Goal: Use online tool/utility: Utilize a website feature to perform a specific function

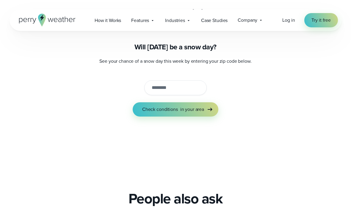
scroll to position [47, 0]
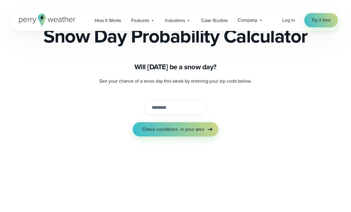
click at [168, 110] on input "string" at bounding box center [175, 107] width 63 height 15
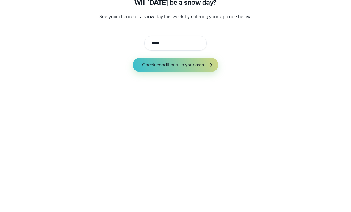
click at [175, 122] on button "Check conditions in your area" at bounding box center [176, 129] width 86 height 14
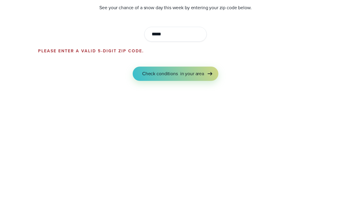
type input "*****"
click at [175, 131] on button "Check conditions in your area" at bounding box center [176, 138] width 86 height 14
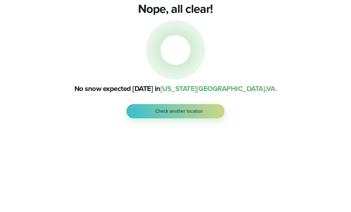
scroll to position [112, 0]
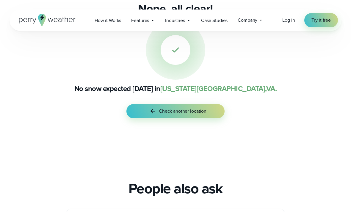
click at [183, 113] on span "Check another location" at bounding box center [183, 111] width 48 height 7
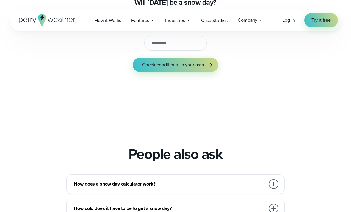
click at [162, 49] on input "string" at bounding box center [175, 43] width 63 height 15
type input "*****"
click at [175, 65] on button "Check conditions in your area" at bounding box center [176, 65] width 86 height 14
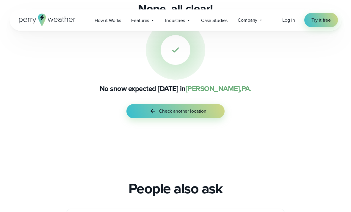
scroll to position [112, 0]
click at [168, 116] on button "Check another location" at bounding box center [176, 111] width 98 height 14
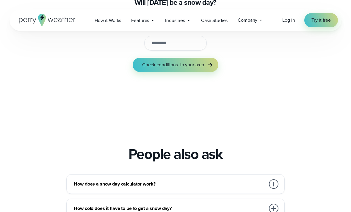
click at [177, 46] on input "string" at bounding box center [175, 43] width 63 height 15
click at [175, 65] on button "Check conditions in your area" at bounding box center [176, 65] width 86 height 14
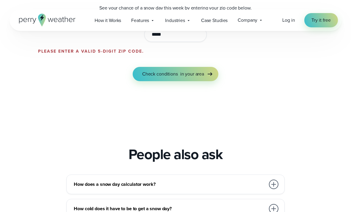
click at [175, 74] on button "Check conditions in your area" at bounding box center [176, 74] width 86 height 14
click at [177, 76] on span "Check conditions" at bounding box center [160, 74] width 36 height 7
click at [170, 38] on input "string" at bounding box center [175, 34] width 63 height 15
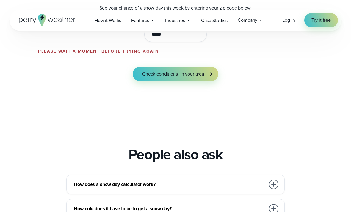
type input "*****"
click at [175, 74] on button "Check conditions in your area" at bounding box center [176, 74] width 86 height 14
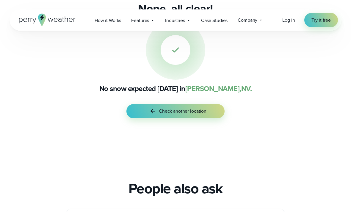
scroll to position [112, 0]
